Goal: Obtain resource: Download file/media

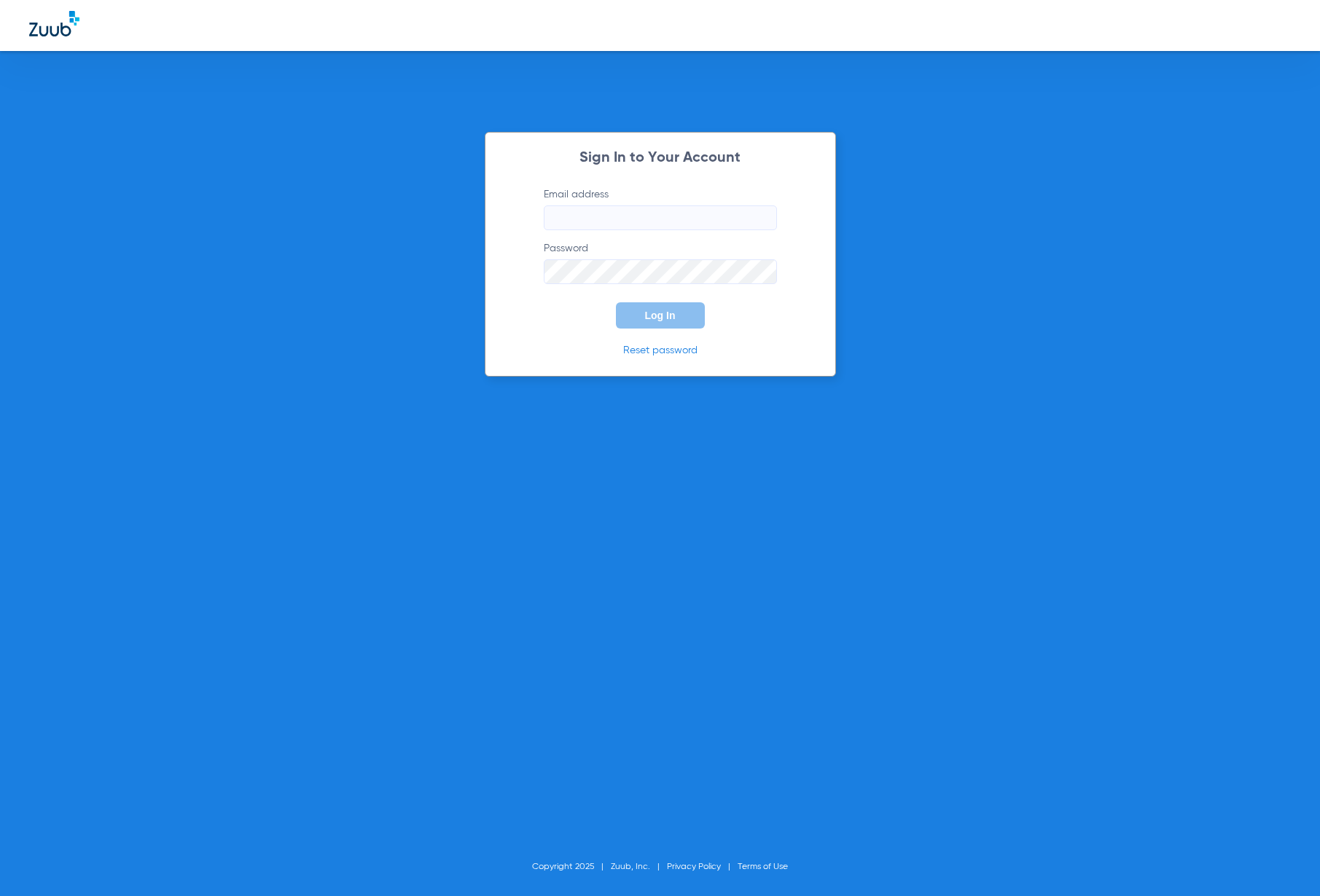
click at [657, 222] on input "Email address" at bounding box center [660, 218] width 233 height 25
type input "[PERSON_NAME][EMAIL_ADDRESS][PERSON_NAME][DOMAIN_NAME]"
click at [616, 302] on button "Log In" at bounding box center [660, 315] width 89 height 26
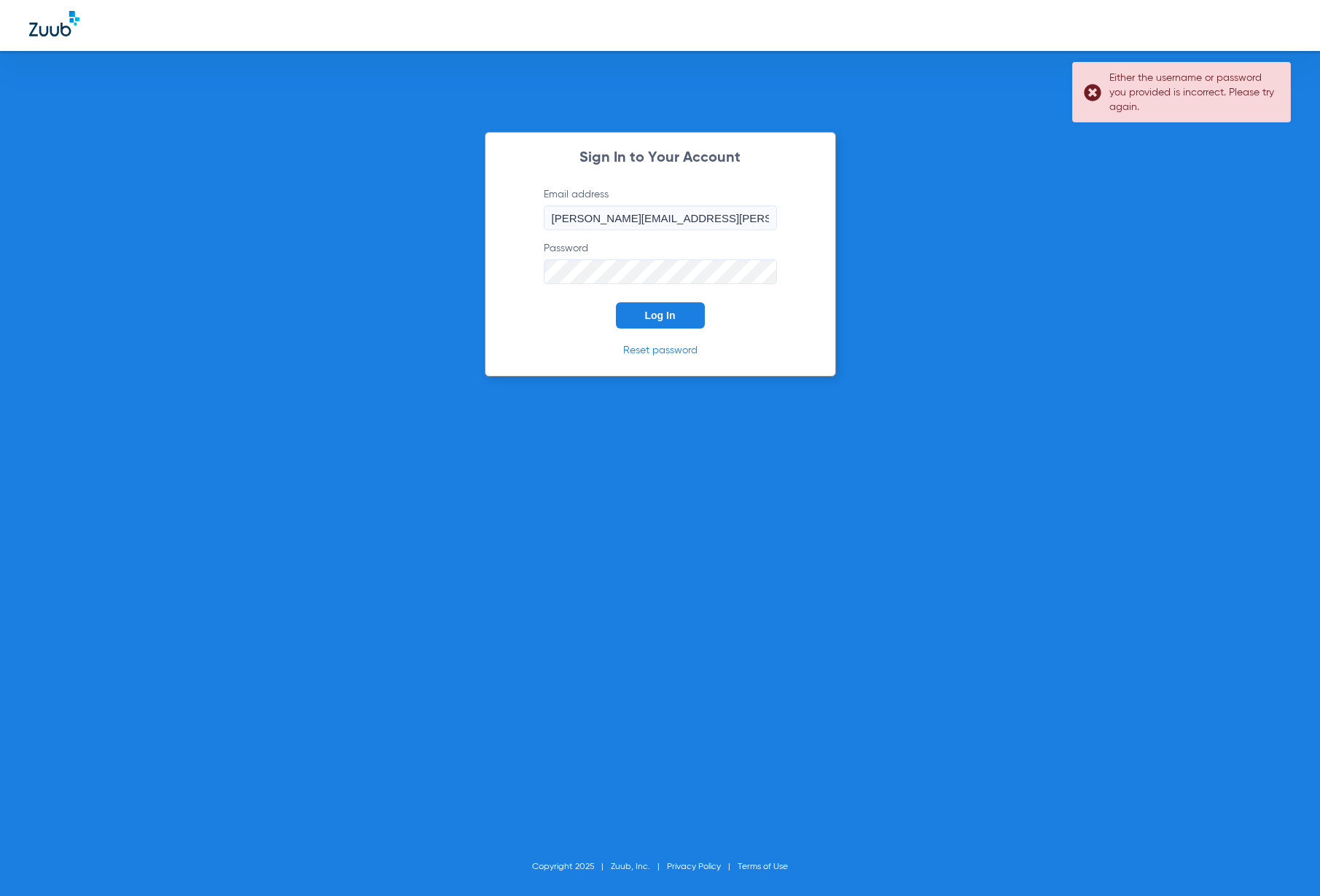
click at [616, 302] on button "Log In" at bounding box center [660, 315] width 89 height 26
click at [423, 272] on div "Sign In to Your Account Email address [PERSON_NAME][EMAIL_ADDRESS][PERSON_NAME]…" at bounding box center [660, 448] width 1320 height 896
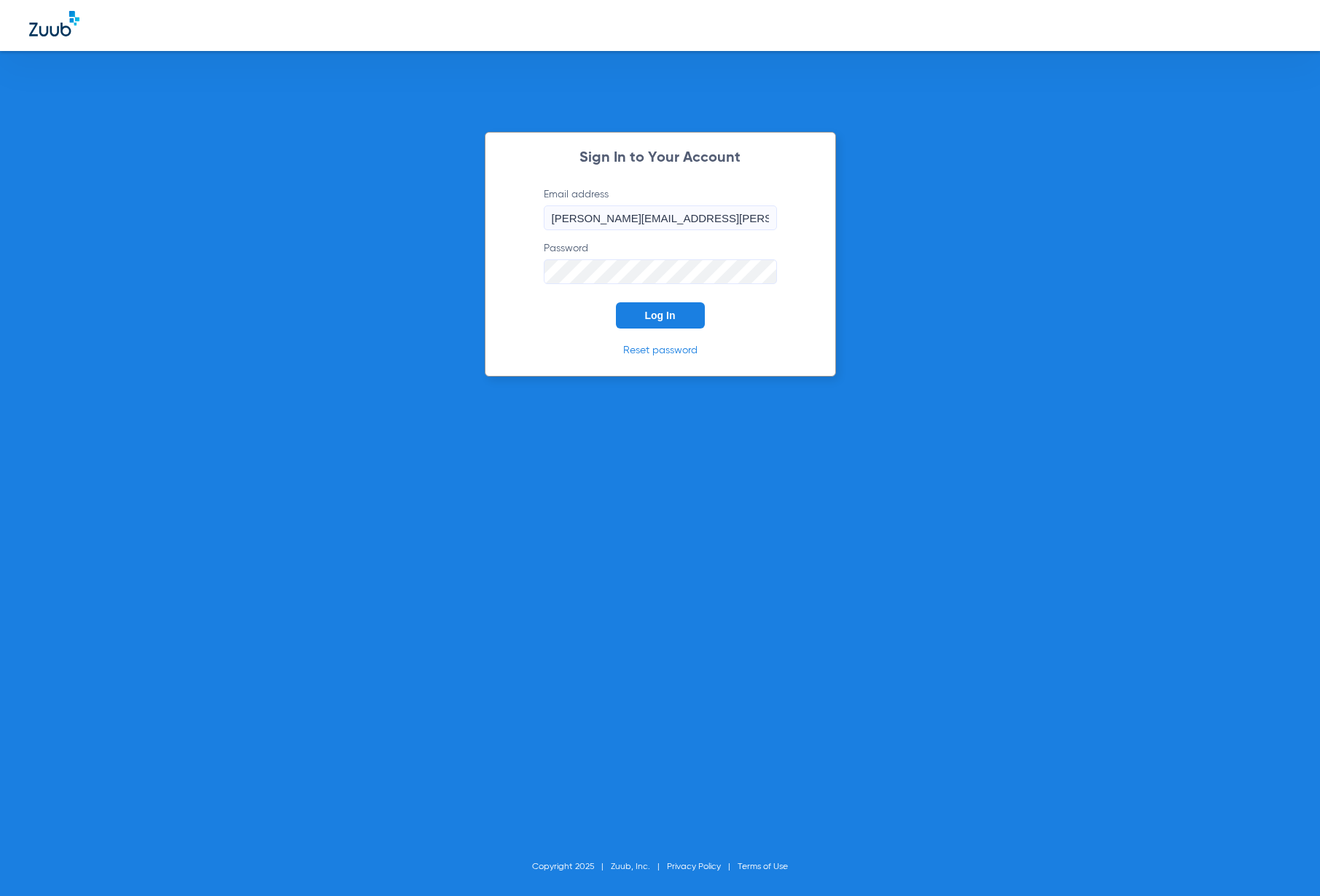
click at [616, 302] on button "Log In" at bounding box center [660, 315] width 89 height 26
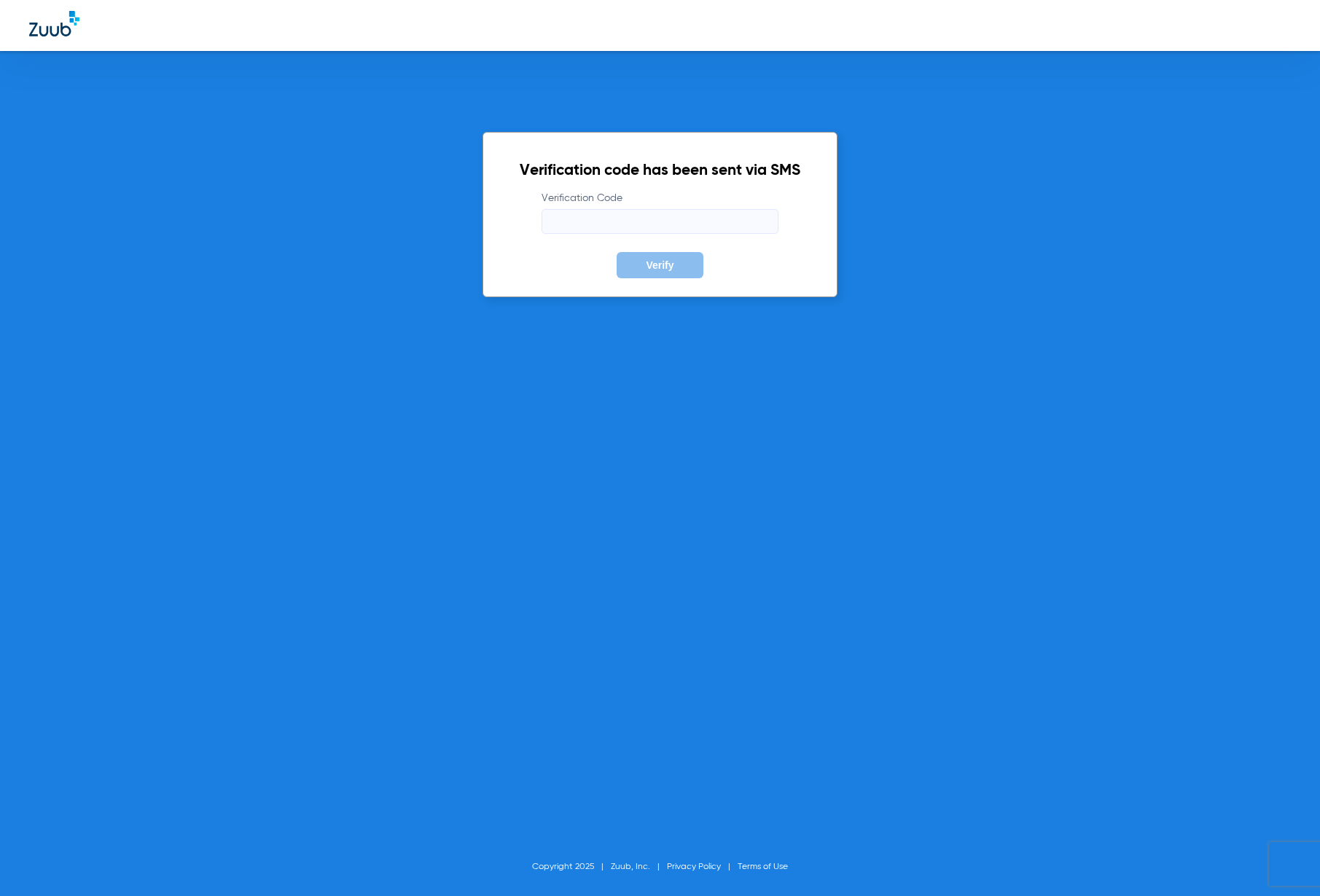
click at [752, 210] on input "Verification Code" at bounding box center [660, 221] width 237 height 25
type input "207955"
click at [616, 252] on button "Verify" at bounding box center [659, 265] width 86 height 26
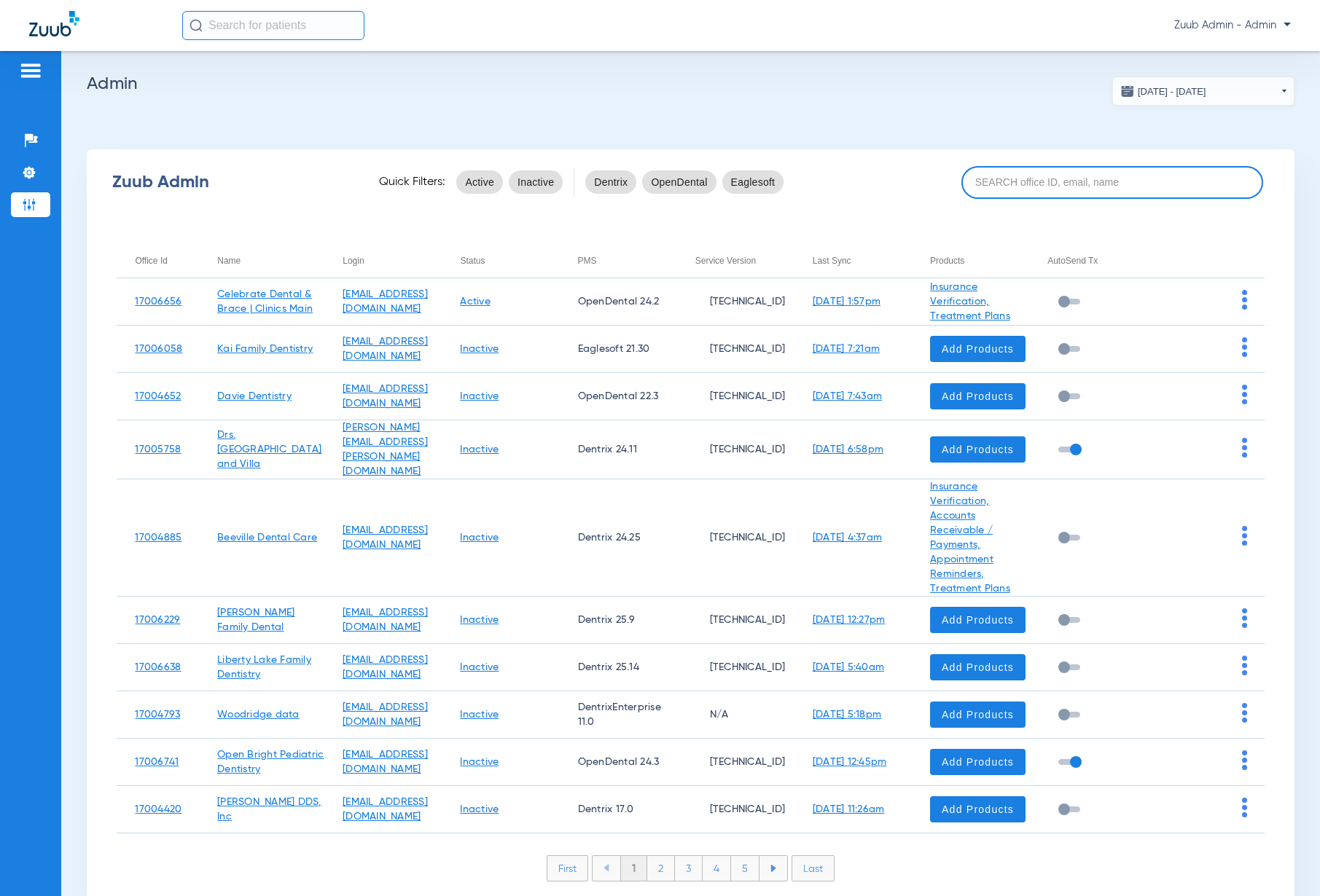
click at [1135, 187] on input at bounding box center [1112, 183] width 302 height 33
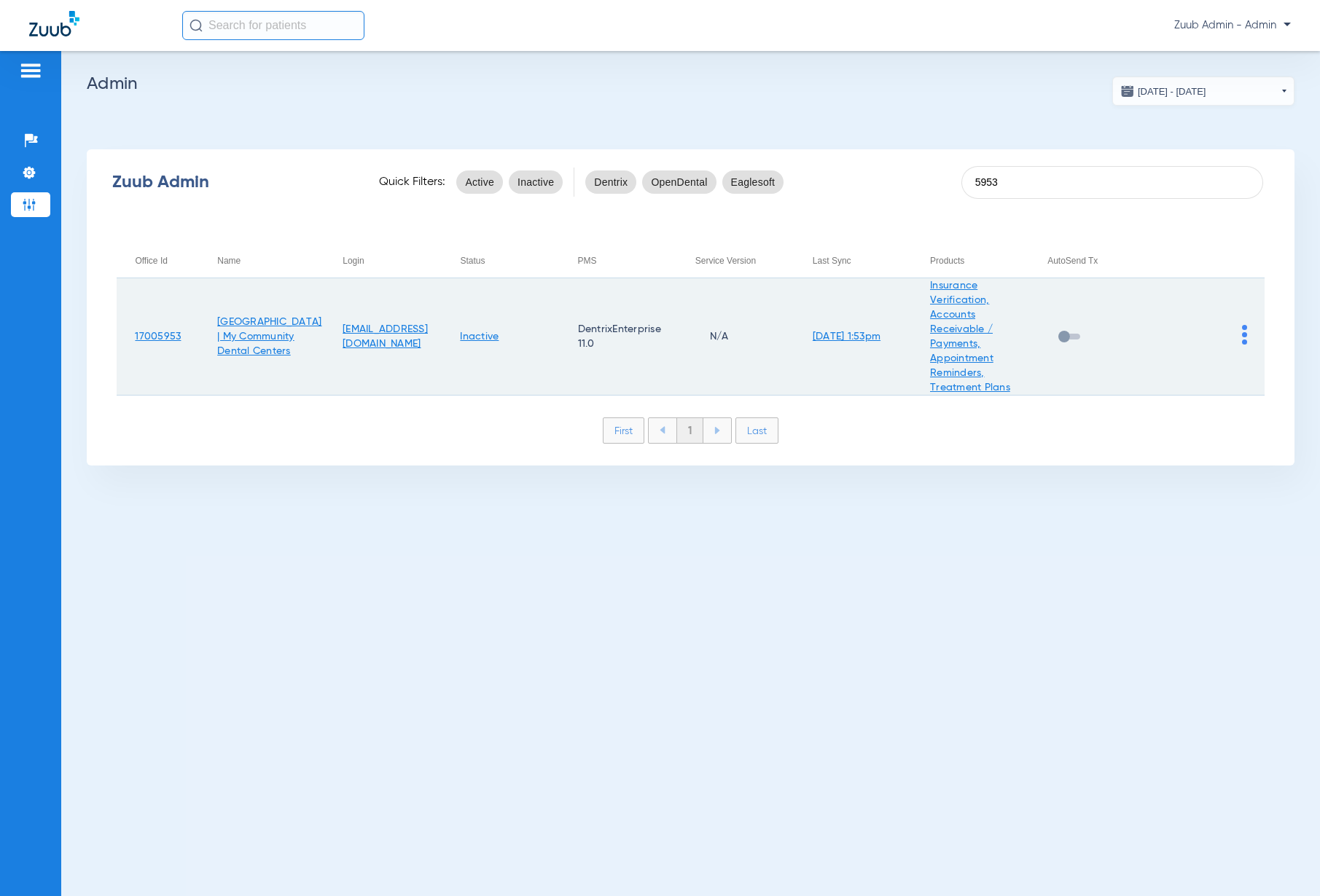
type input "5953"
click at [1243, 338] on img at bounding box center [1245, 334] width 5 height 20
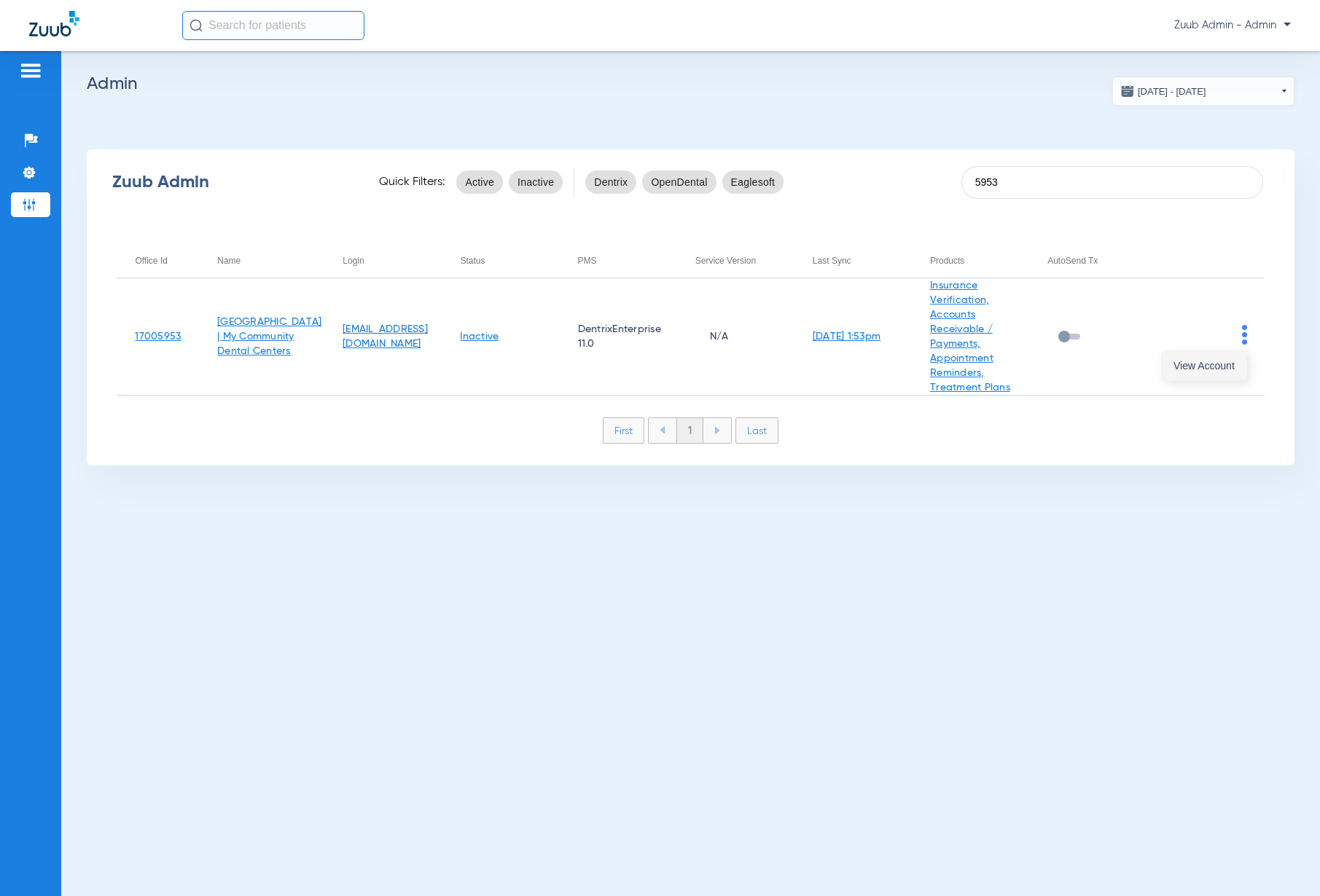
click at [1200, 367] on span "View Account" at bounding box center [1204, 366] width 62 height 10
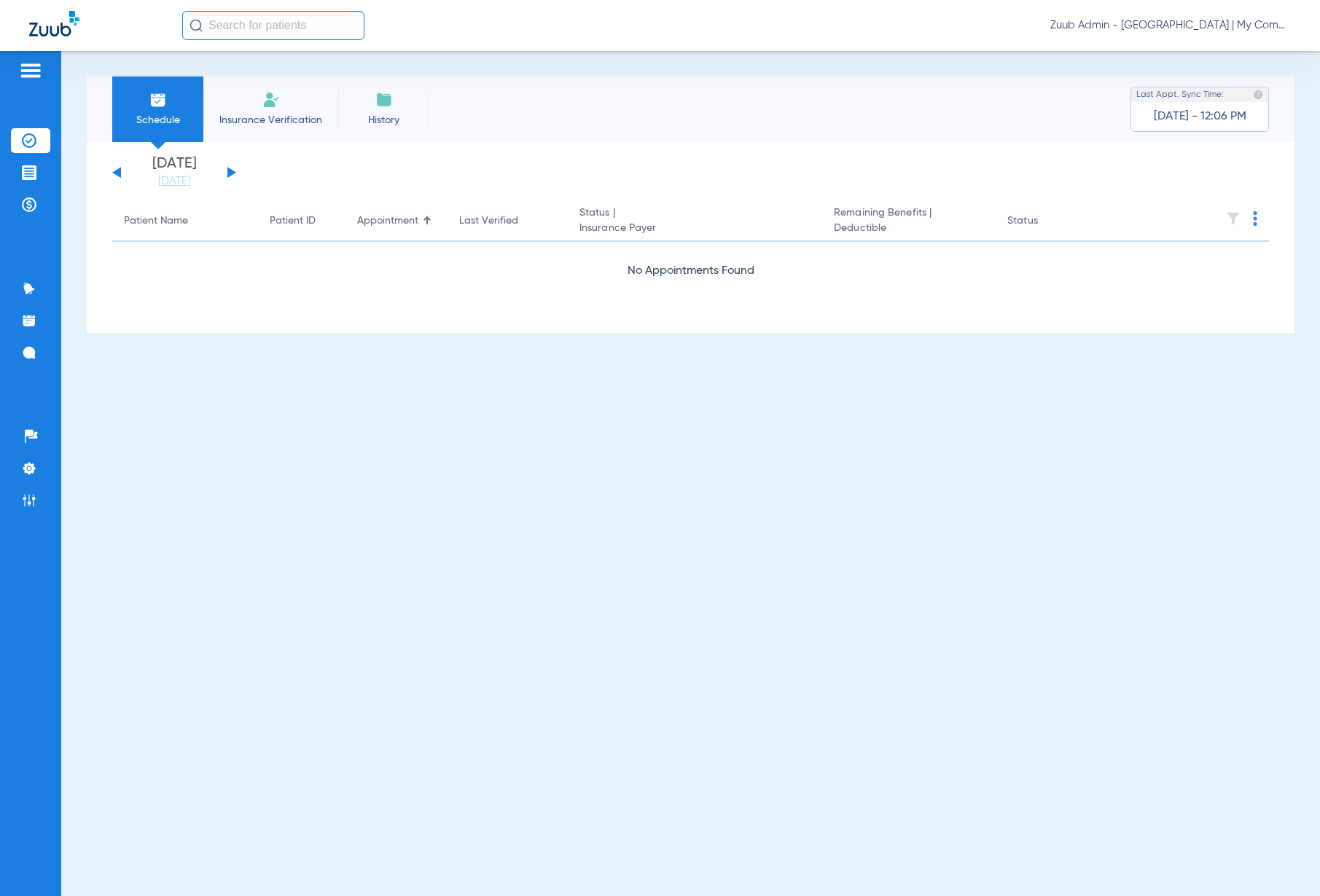
click at [240, 25] on input "text" at bounding box center [273, 26] width 182 height 29
paste input "558137620"
click at [279, 25] on input "558137620" at bounding box center [273, 26] width 182 height 29
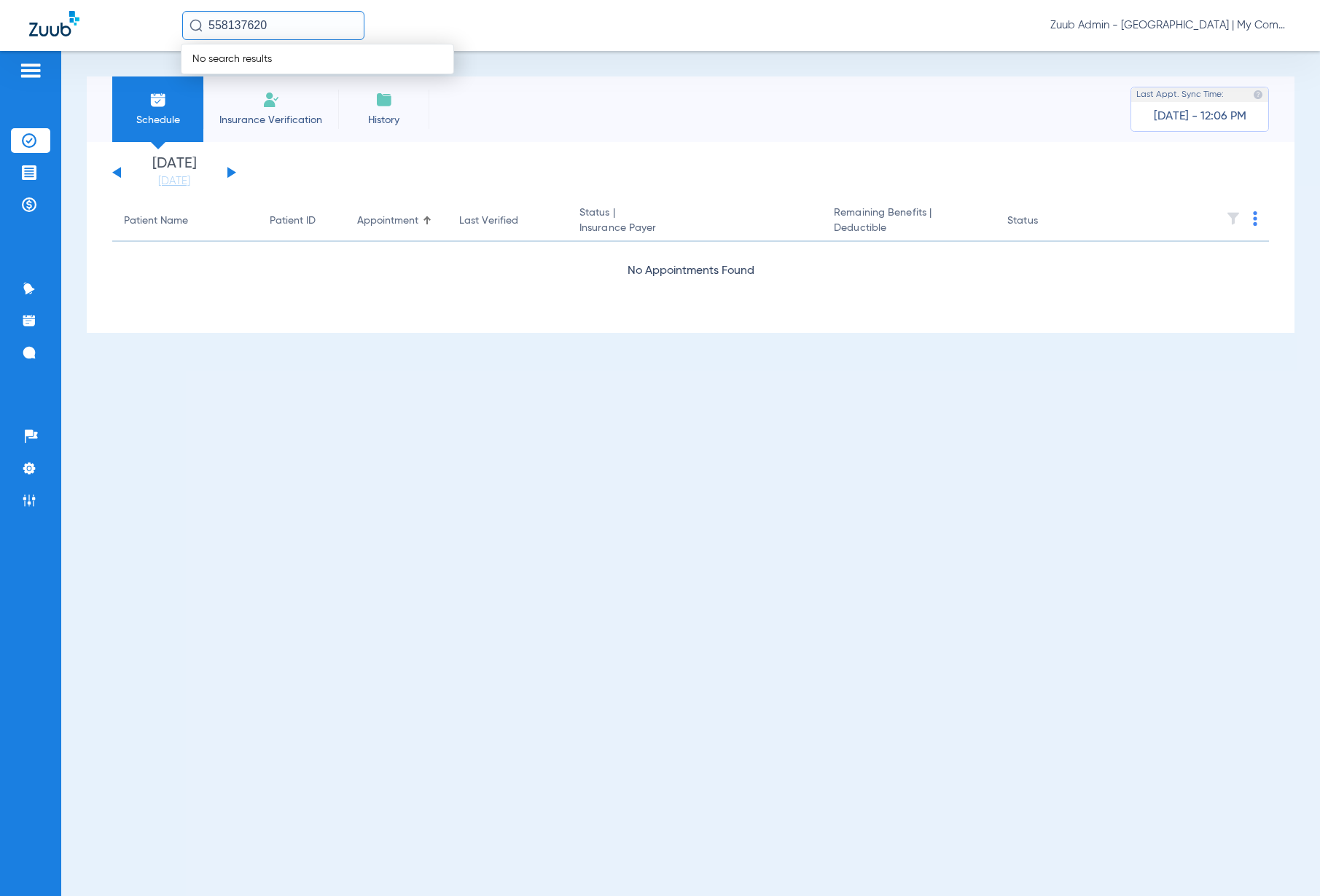
click at [287, 60] on div "No search results" at bounding box center [317, 58] width 273 height 30
click at [259, 60] on span "No search results" at bounding box center [231, 59] width 101 height 10
click at [267, 27] on input "558137620" at bounding box center [273, 26] width 182 height 29
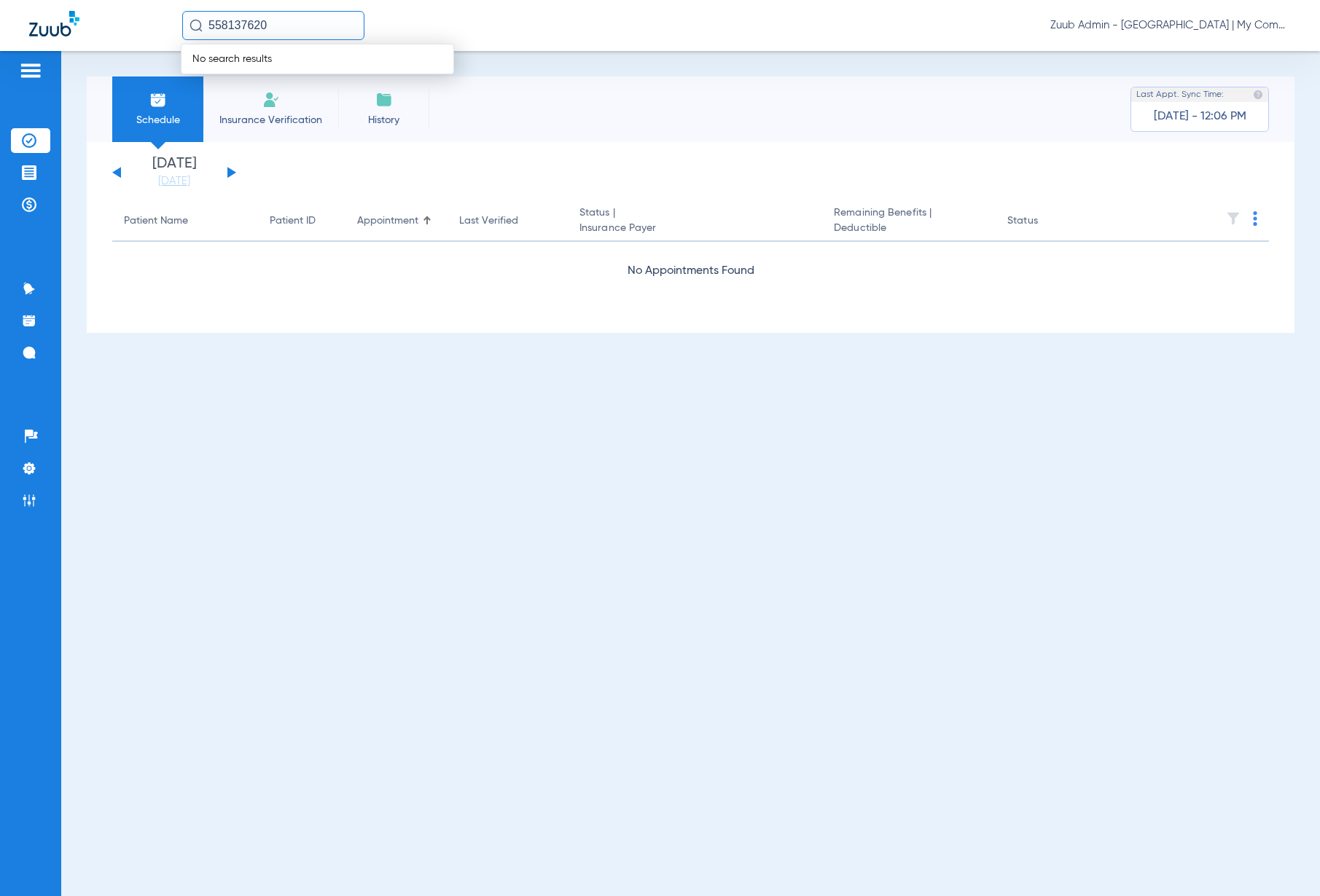
click at [270, 19] on input "558137620" at bounding box center [273, 26] width 182 height 29
type input "22655"
click at [244, 59] on span "No search results" at bounding box center [231, 59] width 101 height 10
click at [206, 24] on input "22655" at bounding box center [273, 26] width 182 height 29
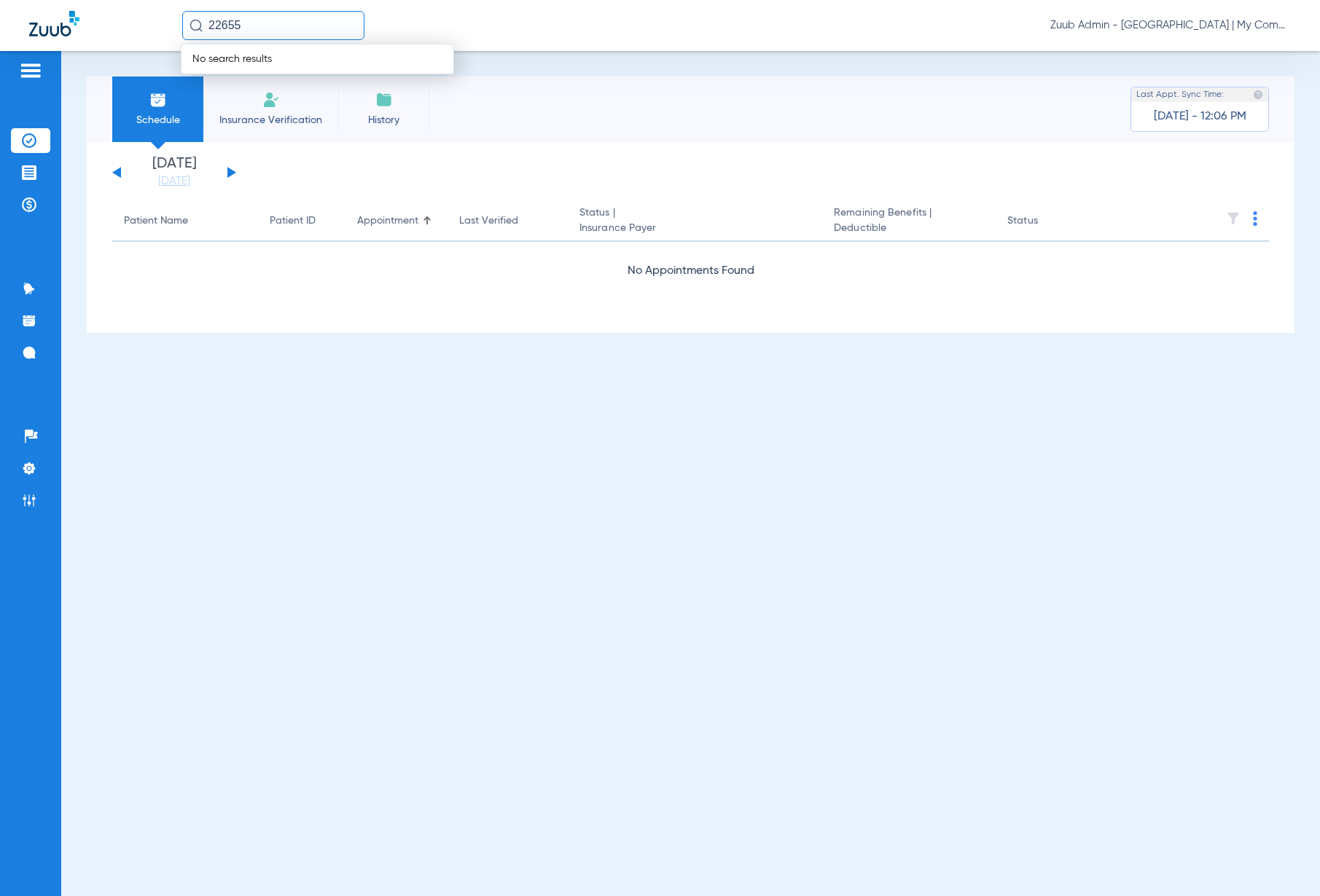
click at [193, 29] on img at bounding box center [196, 25] width 13 height 13
click at [276, 29] on input "22655" at bounding box center [273, 26] width 182 height 29
drag, startPoint x: 939, startPoint y: 162, endPoint x: 61, endPoint y: 230, distance: 880.6
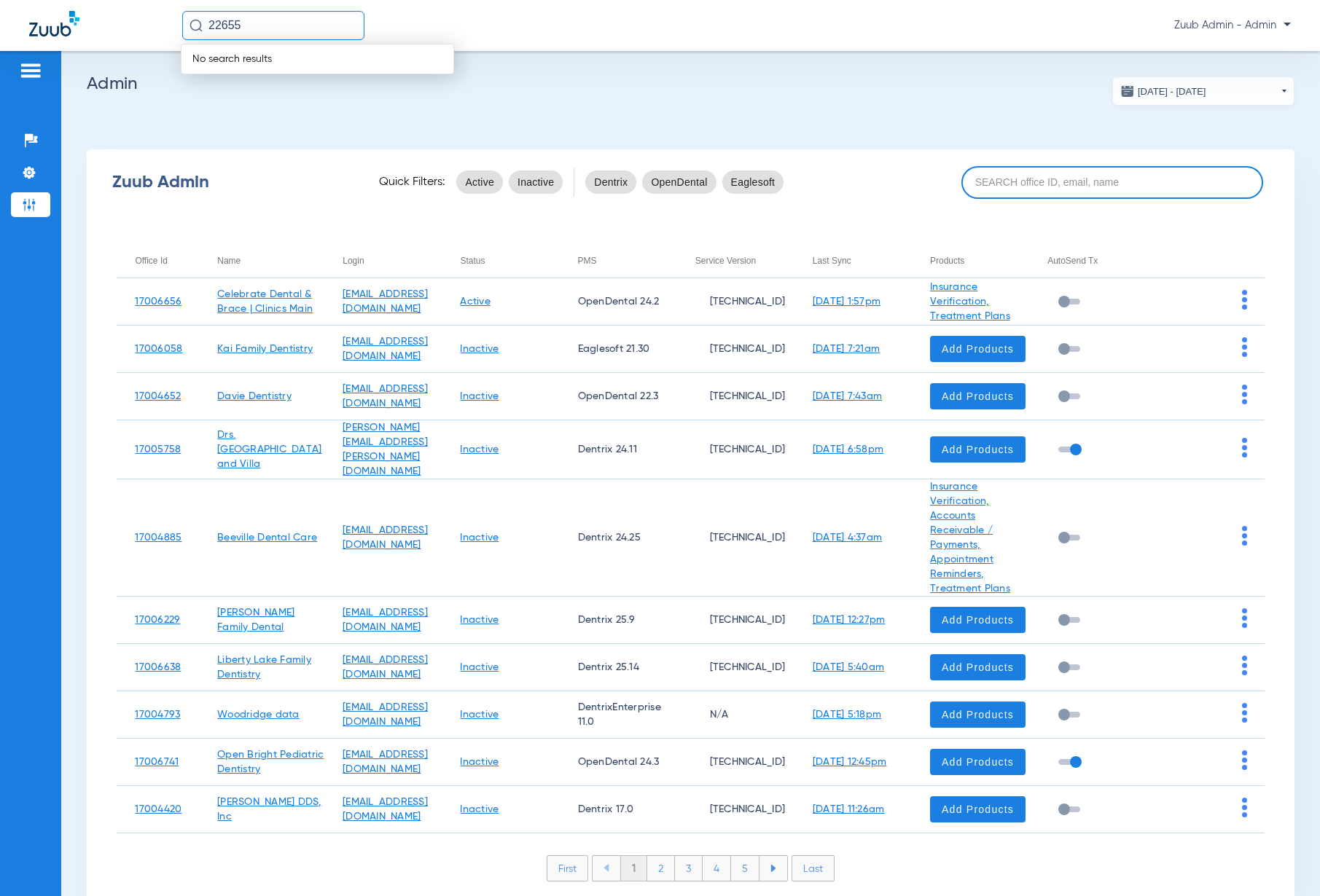
click at [1124, 181] on input at bounding box center [1112, 183] width 302 height 33
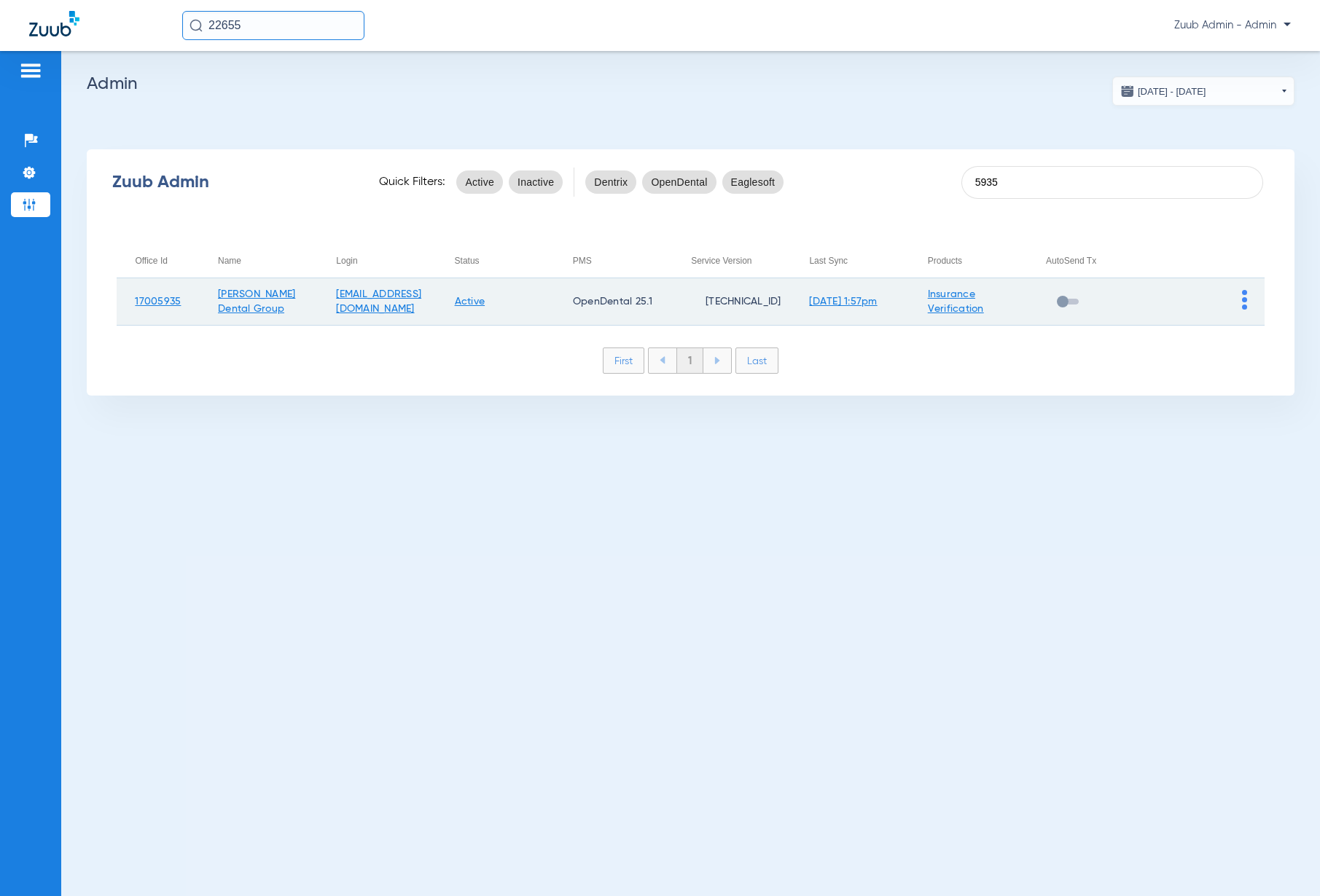
type input "5935"
click at [1242, 302] on img at bounding box center [1245, 300] width 5 height 20
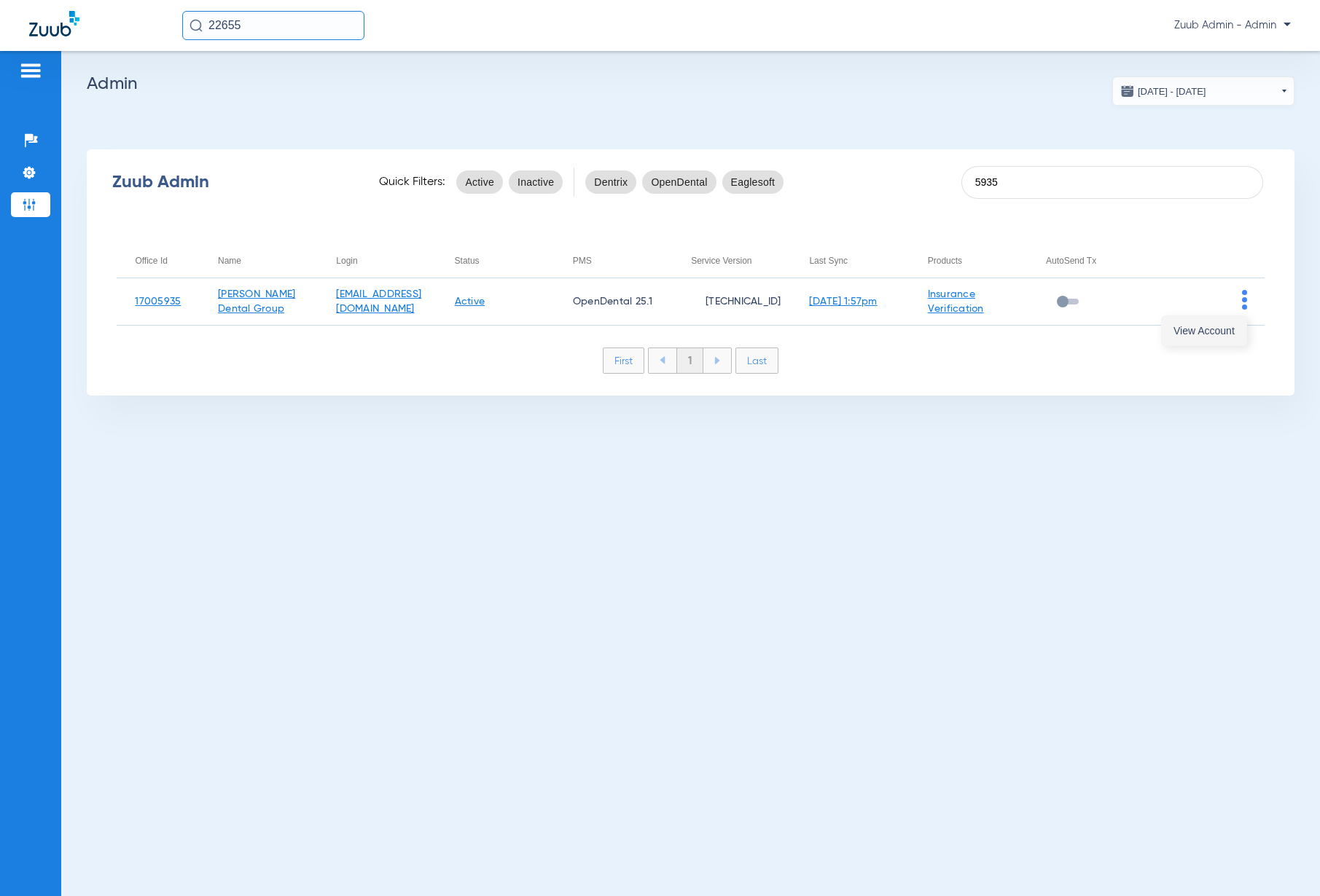
click at [1206, 328] on span "View Account" at bounding box center [1204, 331] width 62 height 10
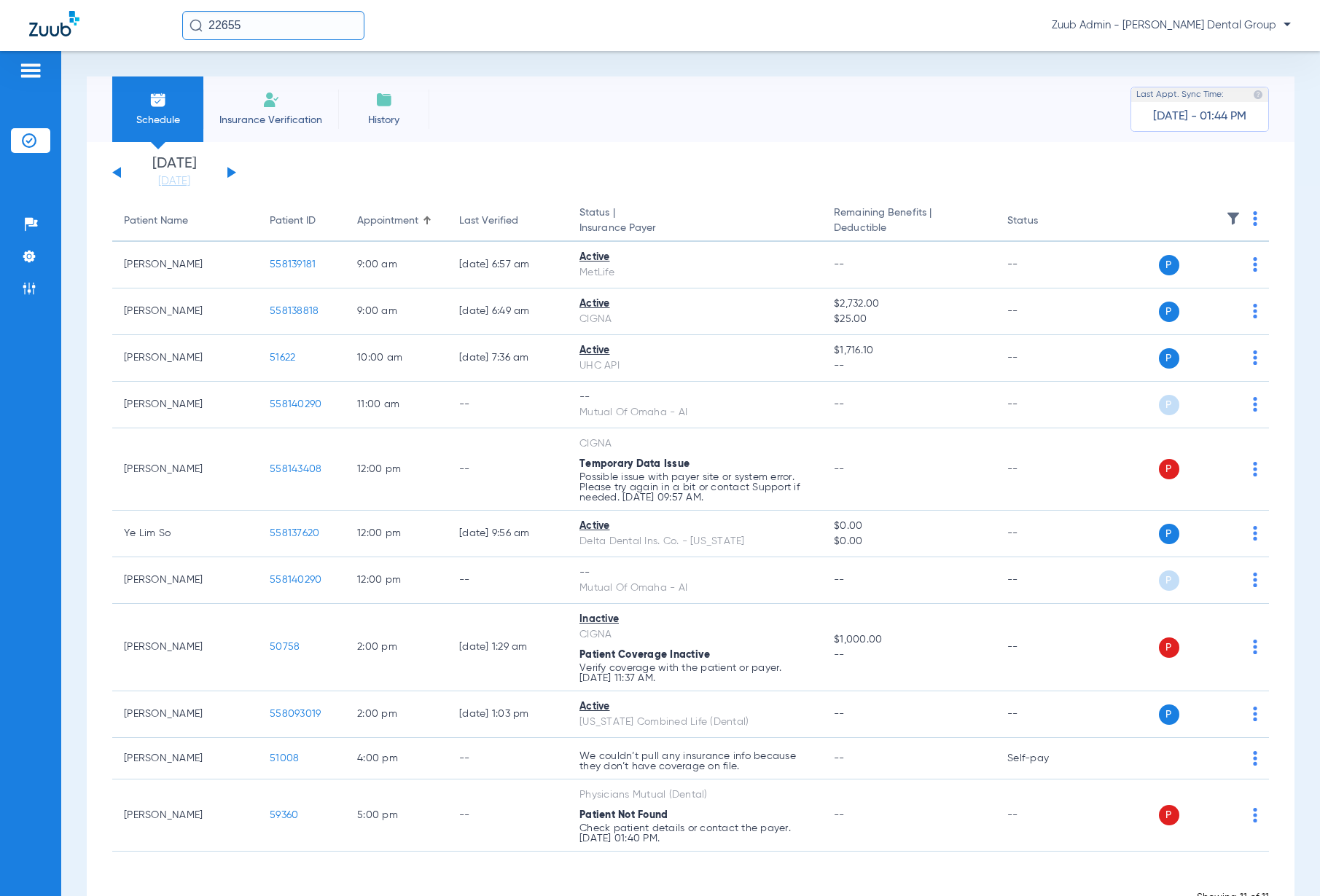
click at [259, 29] on input "22655" at bounding box center [273, 26] width 182 height 29
paste input "558137620"
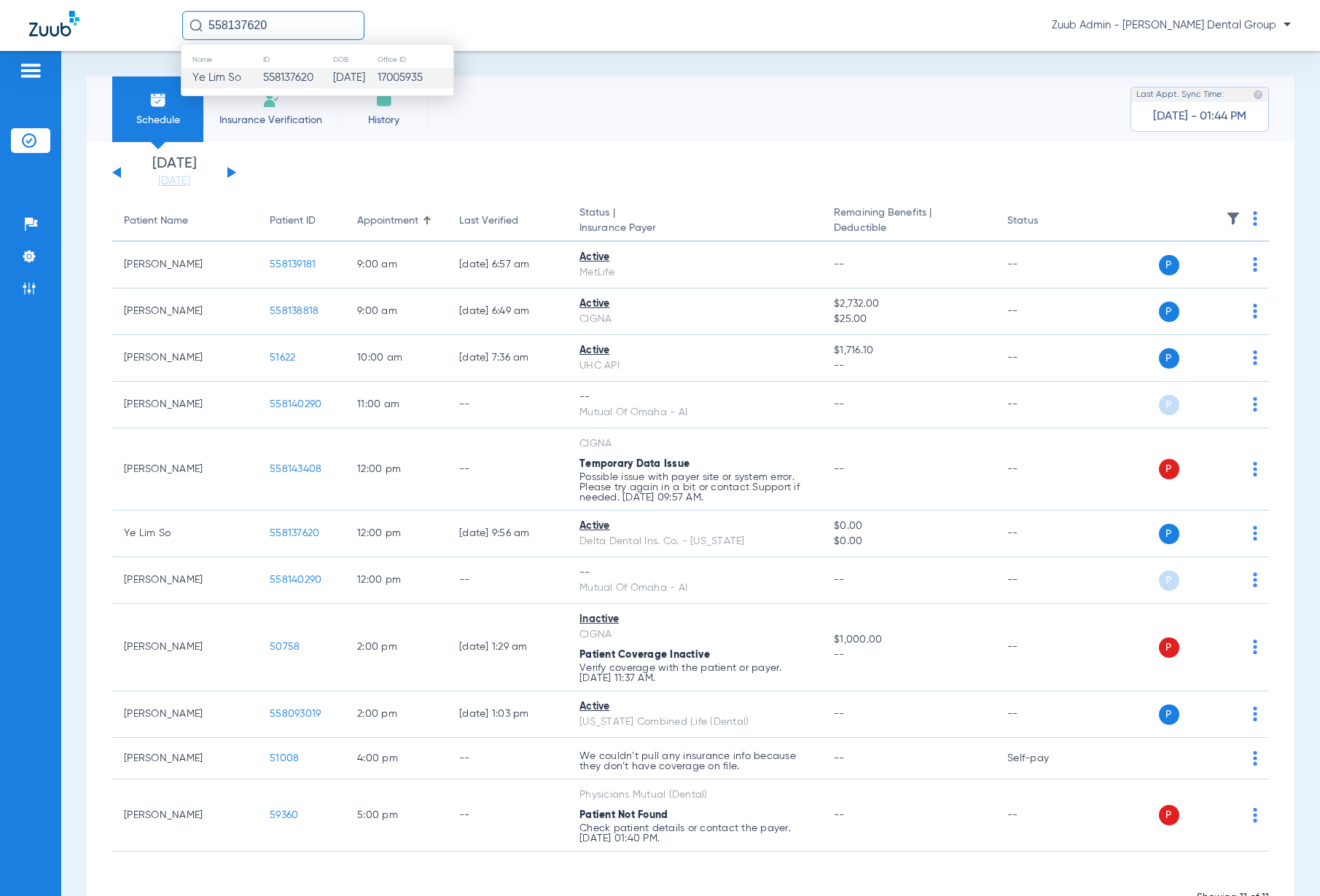
type input "558137620"
click at [263, 76] on td "558137620" at bounding box center [297, 78] width 69 height 21
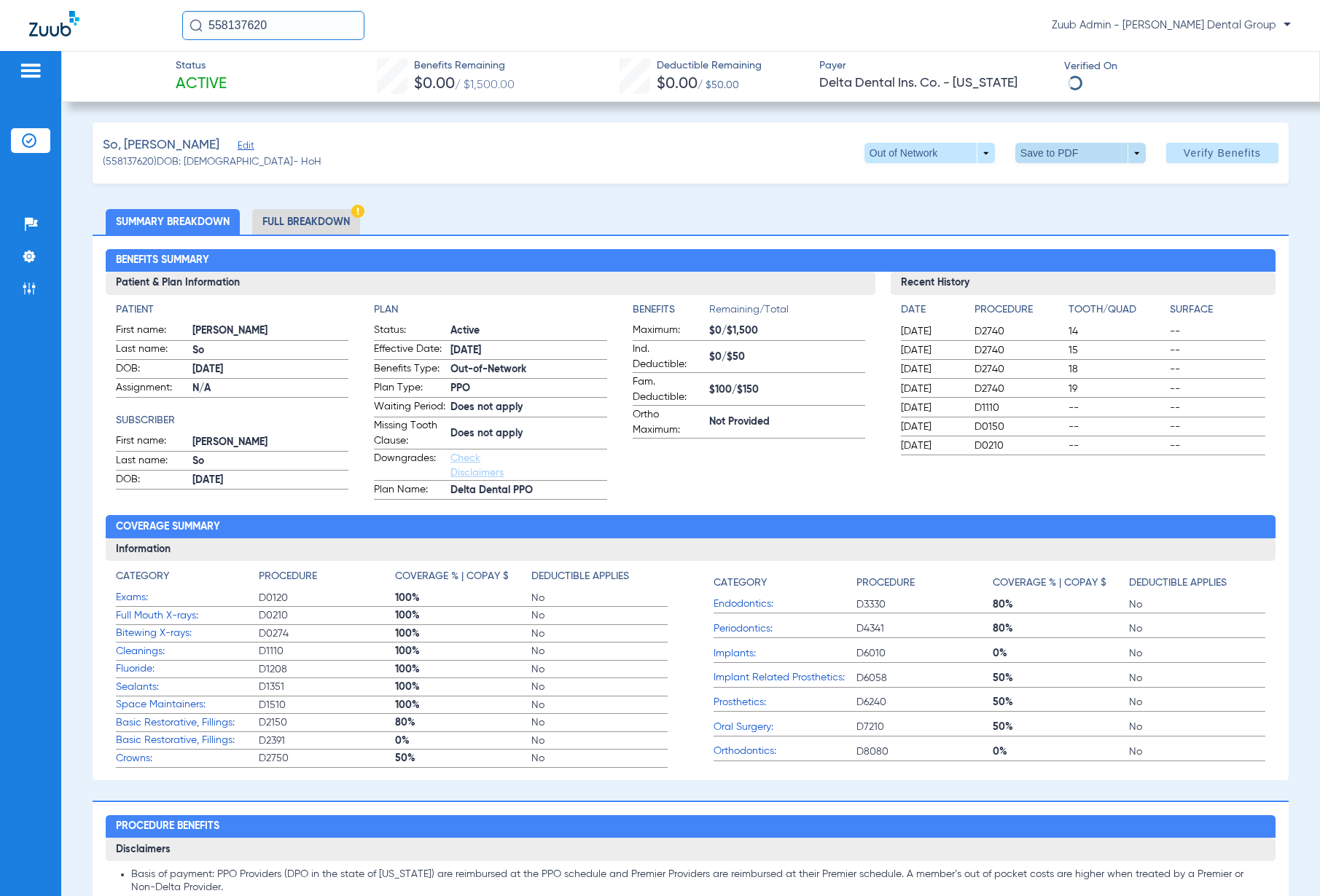
click at [1076, 152] on span at bounding box center [1080, 153] width 35 height 35
click at [1067, 181] on span "Save to PDF" at bounding box center [1075, 182] width 57 height 10
